Goal: Complete application form: Complete application form

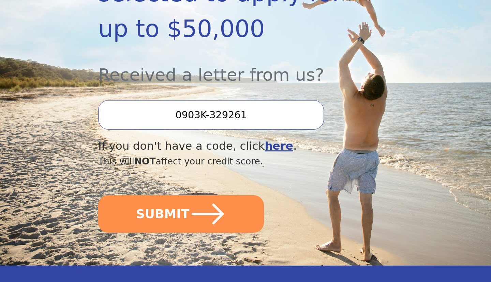
scroll to position [207, 0]
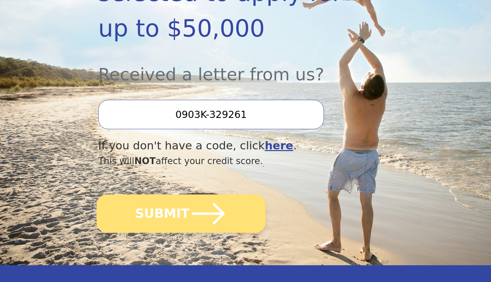
click at [195, 207] on icon "submit" at bounding box center [209, 214] width 38 height 38
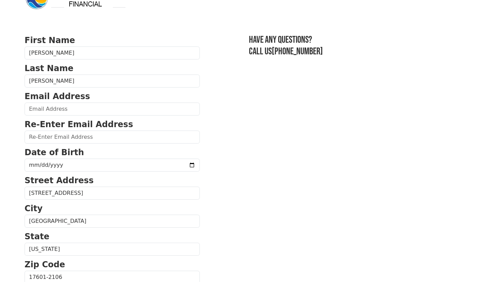
scroll to position [24, 0]
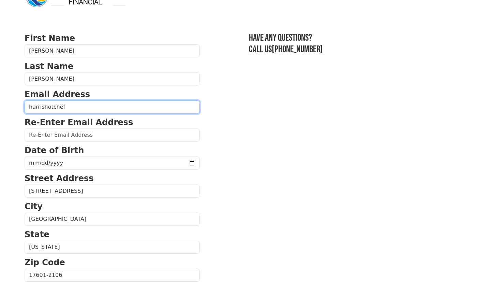
type input "harrishotchef@"
click at [107, 109] on input "harrishotchef@hotmail.com" at bounding box center [112, 106] width 175 height 13
type input "harrishotchef@hotmail.com"
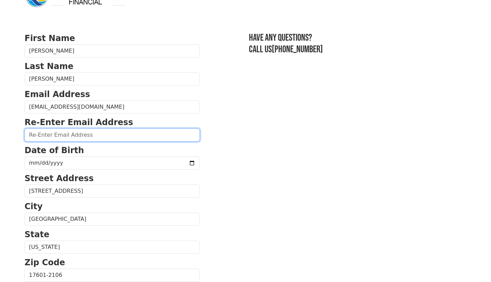
click at [113, 137] on input "email" at bounding box center [112, 134] width 175 height 13
type input "harrishotchef@"
type input "harrishotchef@hotmail.com"
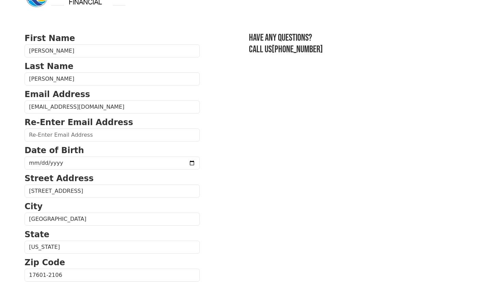
type input "M"
click at [90, 141] on input "M" at bounding box center [112, 134] width 175 height 13
type input "harris"
type input "harrishotchef@hotmail.com"
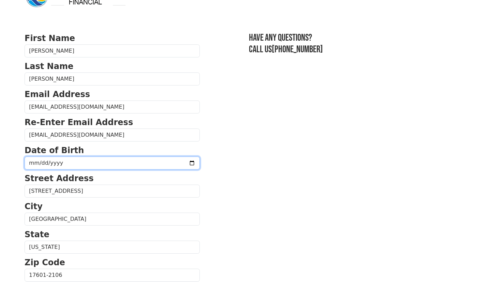
click at [112, 164] on input "date" at bounding box center [112, 162] width 175 height 13
click at [32, 160] on input "date" at bounding box center [112, 162] width 175 height 13
click at [41, 160] on input "date" at bounding box center [112, 162] width 175 height 13
type input "0001-11-11"
click at [50, 162] on input "0001-11-06" at bounding box center [112, 162] width 175 height 13
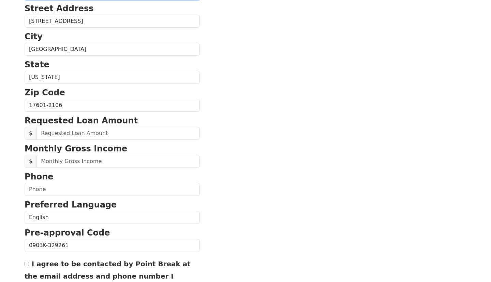
scroll to position [194, 0]
type input "0200-11-06"
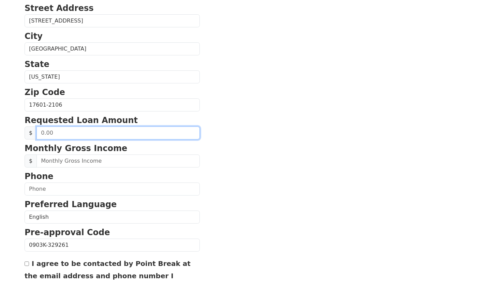
click at [111, 132] on input "text" at bounding box center [118, 132] width 163 height 13
type input "20,000.00"
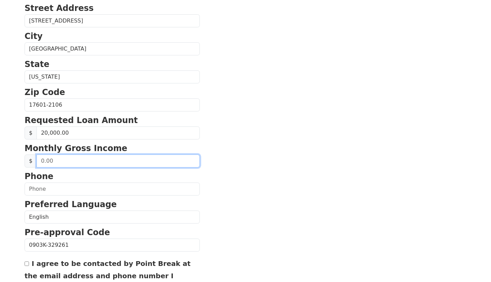
click at [108, 161] on input "text" at bounding box center [118, 160] width 163 height 13
type input "3,625.00"
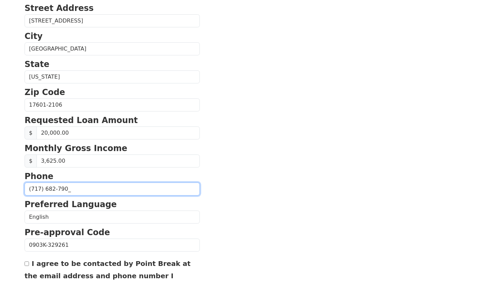
type input "(717) 682-7903"
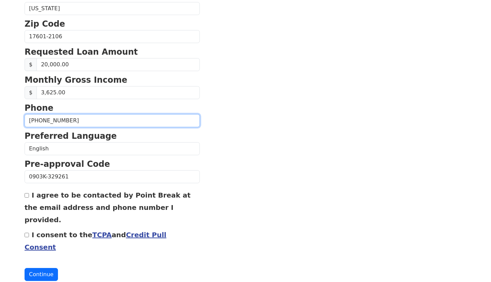
scroll to position [261, 0]
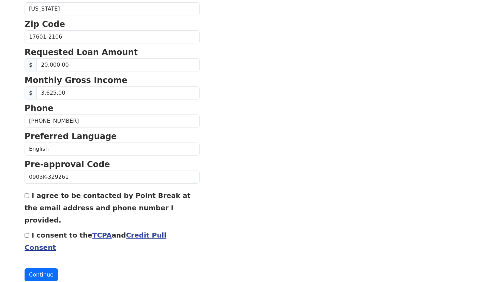
click at [27, 197] on input "I agree to be contacted by Point Break at the email address and phone number I …" at bounding box center [27, 195] width 4 height 4
checkbox input "true"
click at [26, 233] on input "I consent to the TCPA and Credit Pull Consent" at bounding box center [27, 235] width 4 height 4
checkbox input "true"
click at [41, 268] on button "Continue" at bounding box center [41, 274] width 33 height 13
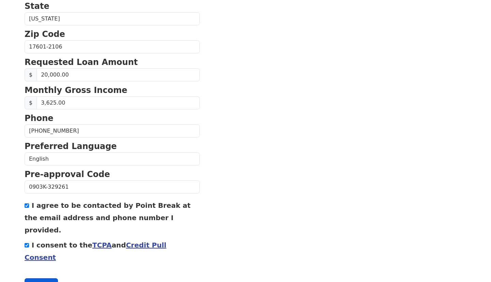
click at [40, 278] on button "Continue" at bounding box center [41, 284] width 33 height 13
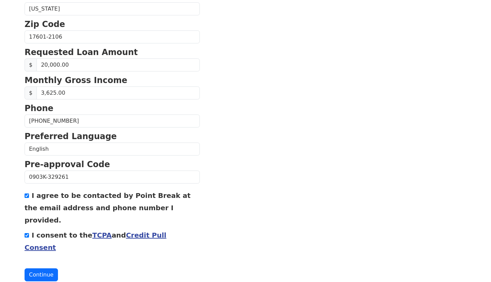
scroll to position [271, 0]
click at [38, 268] on button "Continue" at bounding box center [41, 274] width 33 height 13
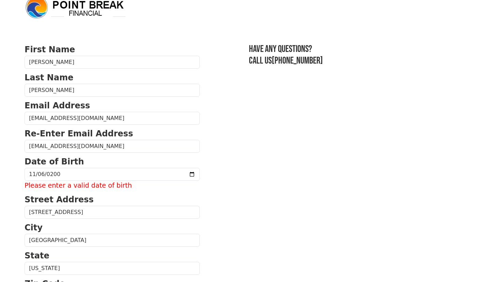
scroll to position [14, 0]
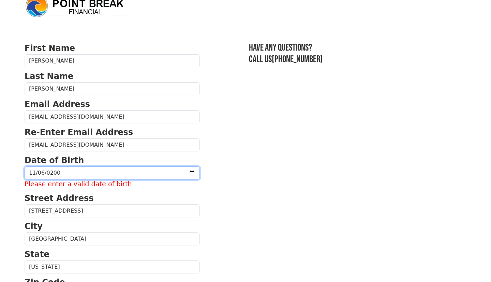
click at [71, 174] on input "0200-11-06" at bounding box center [112, 172] width 175 height 13
click at [43, 170] on input "0200-11-06" at bounding box center [112, 172] width 175 height 13
type input "0069-11-16"
type input "0009-11-16"
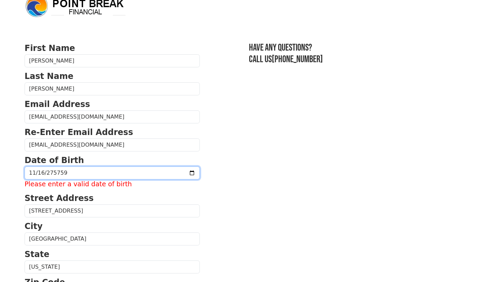
type input "275758-11-16"
type input "1969-11-16"
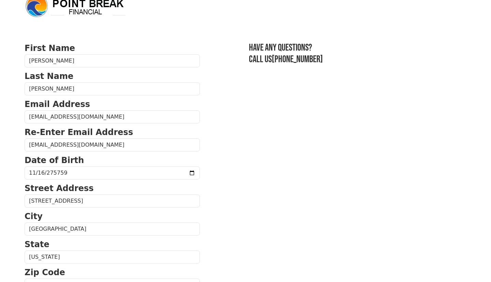
click at [257, 190] on section "First Name Martin Last Name Harris Email Address harrishotchef@hotmail.com Re-E…" at bounding box center [246, 285] width 442 height 487
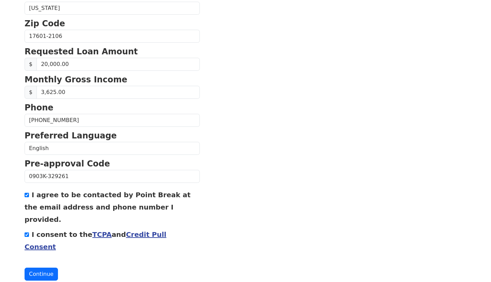
scroll to position [261, 0]
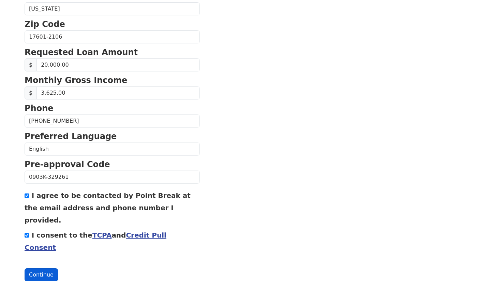
click at [41, 268] on button "Continue" at bounding box center [41, 274] width 33 height 13
